Goal: Book appointment/travel/reservation

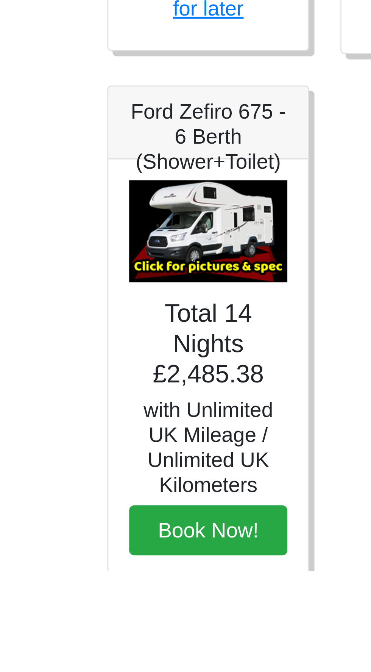
scroll to position [65, 0]
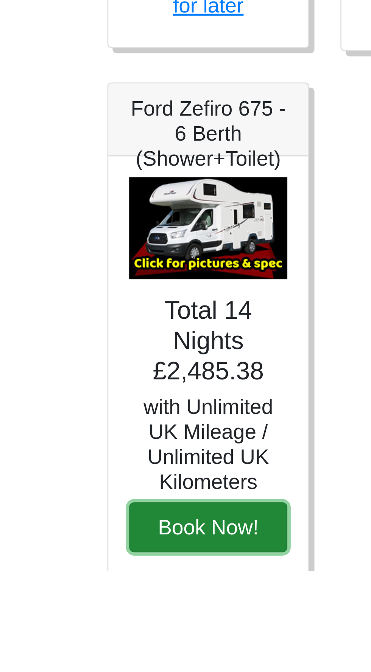
click at [109, 653] on button "Book Now!" at bounding box center [101, 656] width 58 height 18
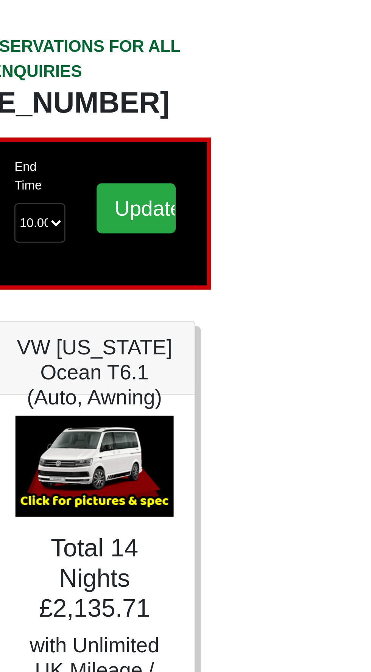
scroll to position [0, 0]
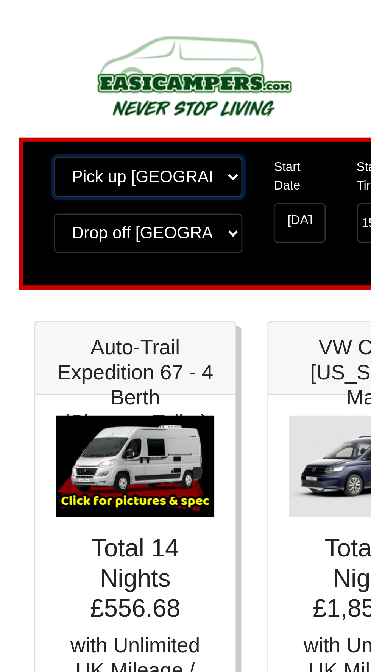
click at [136, 66] on select "Change pick up location? Pick up Edinburgh Birmingham Airport Blackburn Lancash…" at bounding box center [105, 64] width 69 height 14
select select "QUE1"
click at [71, 57] on select "Change pick up location? Pick up Edinburgh Birmingham Airport Blackburn Lancash…" at bounding box center [105, 64] width 69 height 14
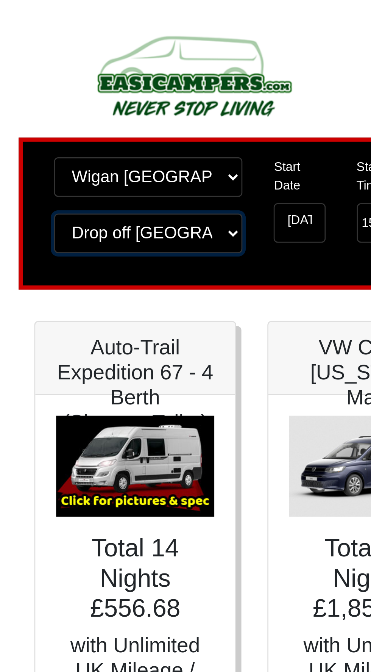
click at [138, 85] on select "Change drop off location? Drop off Edinburgh Birmingham Airport Blackburn Lanca…" at bounding box center [105, 85] width 69 height 14
select select "QUE1"
click at [71, 78] on select "Change drop off location? Drop off Edinburgh Birmingham Airport Blackburn Lanca…" at bounding box center [105, 85] width 69 height 14
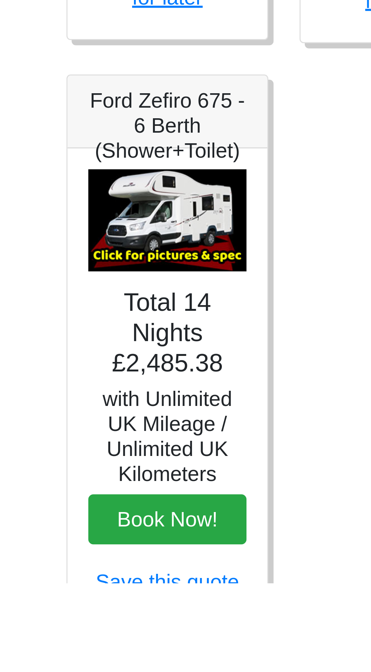
scroll to position [68, 0]
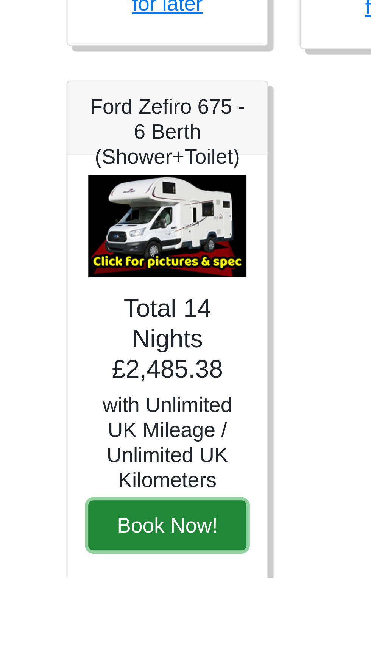
click at [110, 653] on button "Book Now!" at bounding box center [101, 653] width 58 height 18
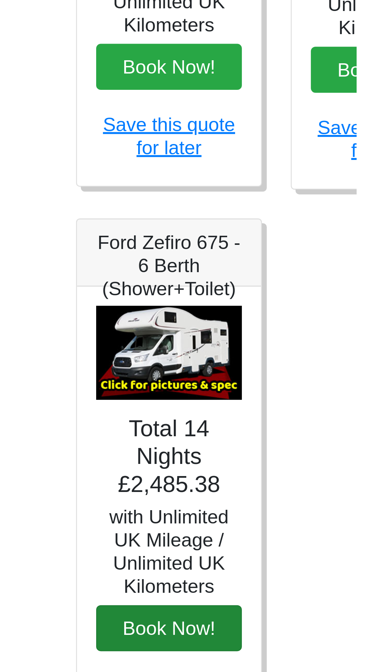
scroll to position [73, 0]
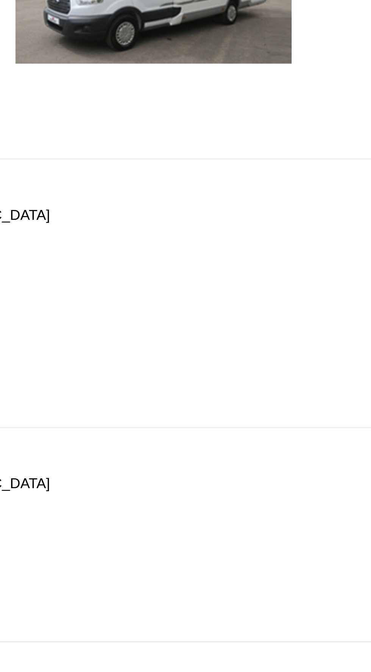
scroll to position [58, 0]
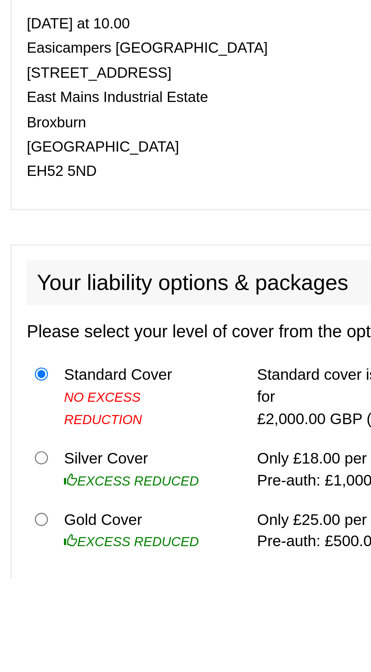
scroll to position [199, 0]
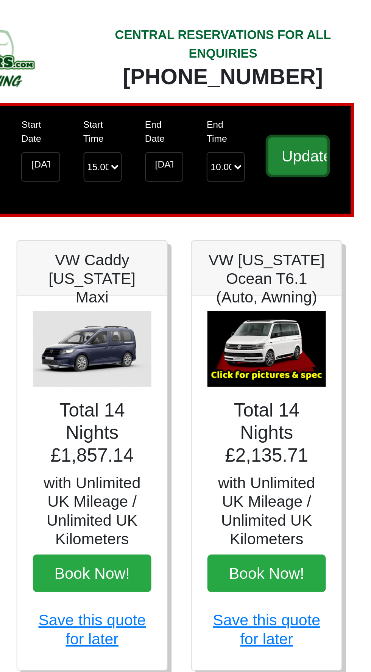
click at [287, 79] on input "Update" at bounding box center [285, 76] width 29 height 18
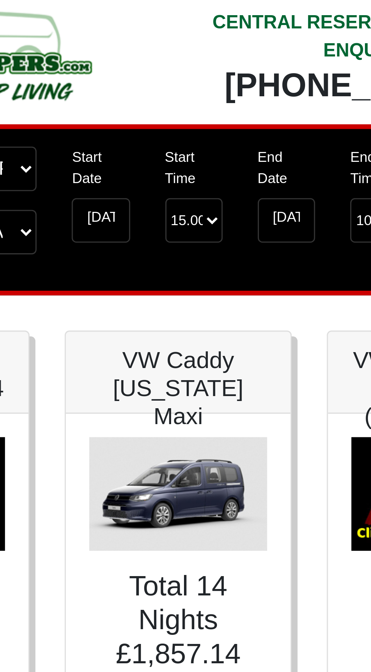
click at [161, 63] on label "Start Date" at bounding box center [160, 64] width 19 height 14
click at [161, 74] on input "[DATE]" at bounding box center [160, 81] width 19 height 14
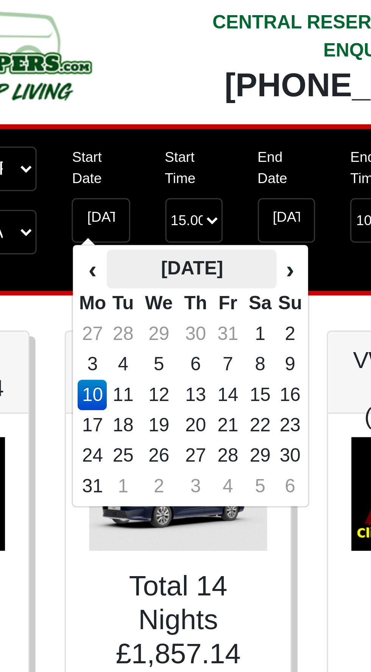
click at [163, 99] on th "[DATE]" at bounding box center [190, 97] width 55 height 13
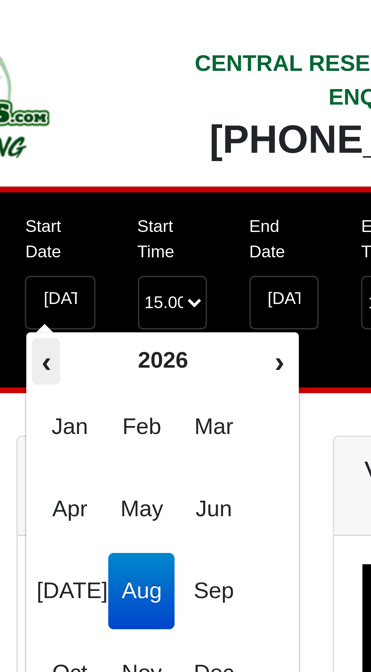
click at [158, 97] on th "‹" at bounding box center [157, 97] width 8 height 13
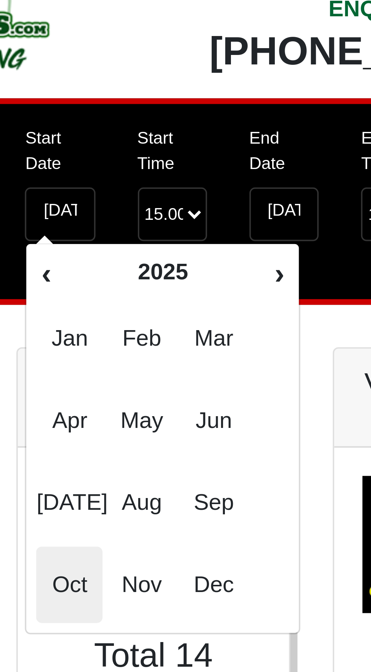
click at [165, 182] on span "Oct" at bounding box center [163, 180] width 18 height 20
type input "[DATE]"
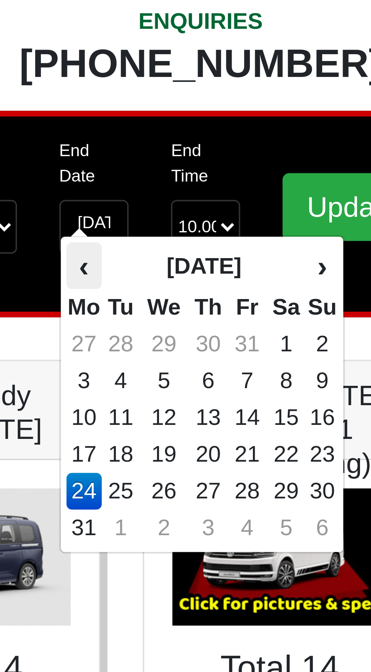
click at [218, 90] on th "‹" at bounding box center [217, 91] width 9 height 13
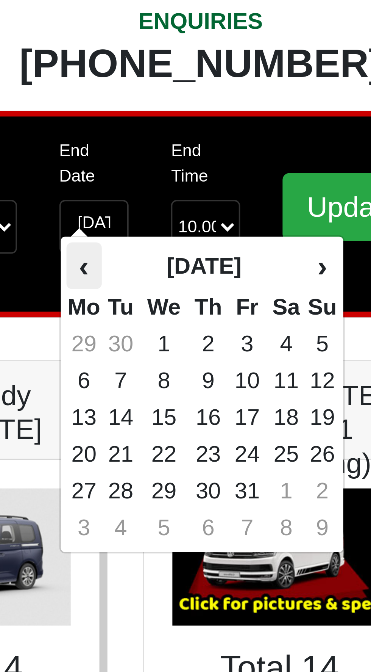
click at [220, 90] on th "‹" at bounding box center [217, 91] width 9 height 13
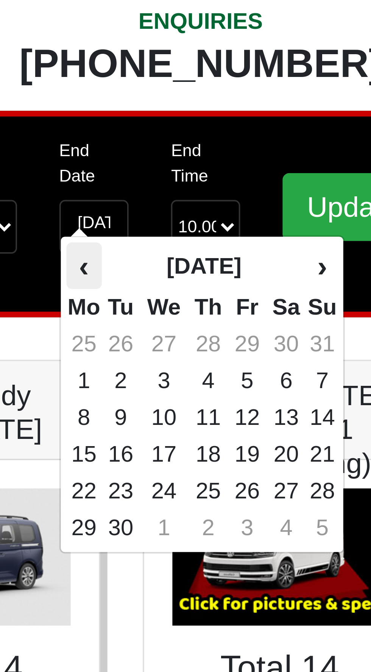
click at [218, 90] on th "‹" at bounding box center [217, 91] width 9 height 13
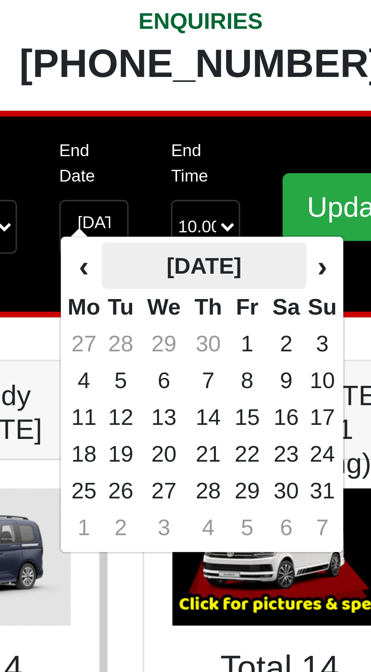
click at [223, 91] on th "[DATE]" at bounding box center [250, 91] width 55 height 13
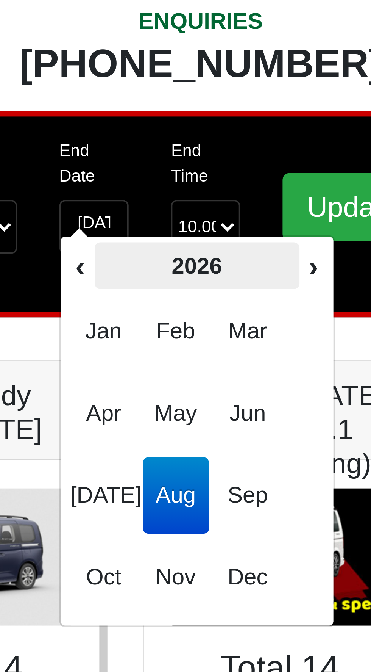
click at [221, 89] on th "2026" at bounding box center [248, 91] width 55 height 13
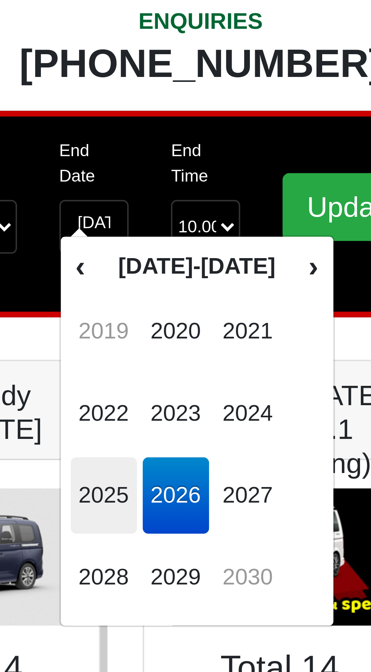
click at [225, 152] on span "2025" at bounding box center [223, 153] width 18 height 20
type input "[DATE]"
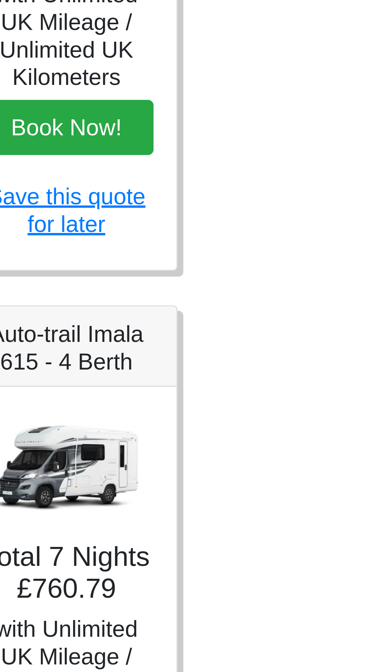
scroll to position [52, 0]
